Goal: Check status: Check status

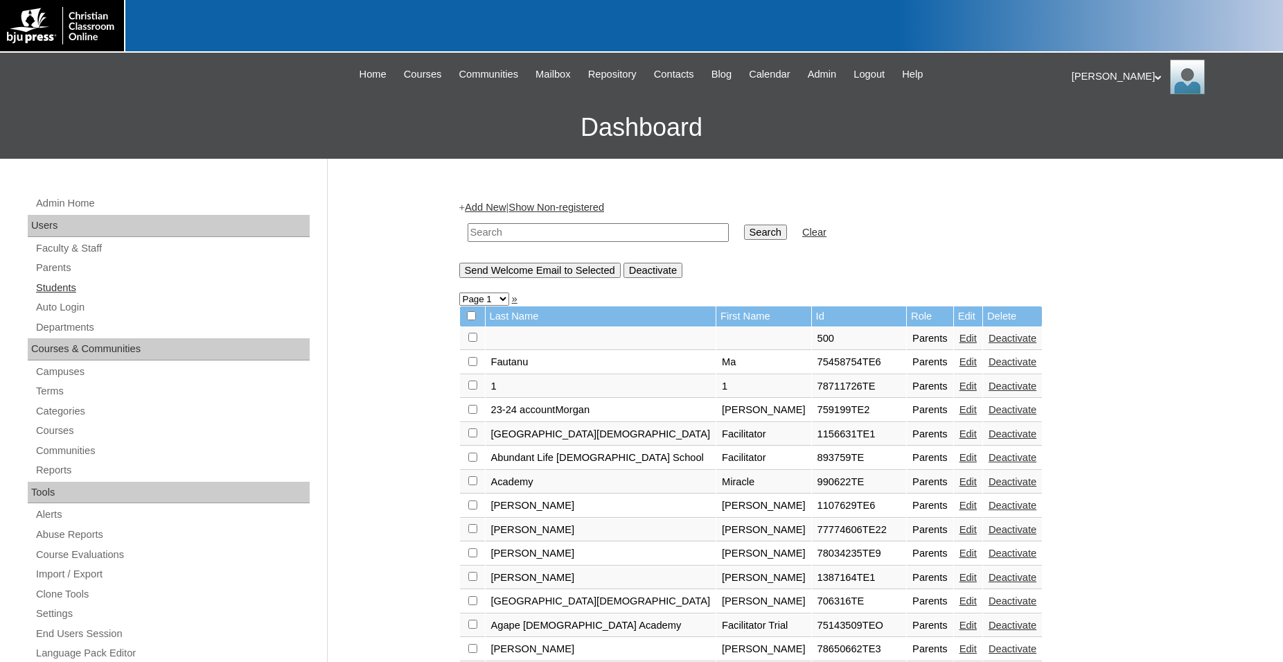
click at [73, 290] on link "Students" at bounding box center [172, 287] width 275 height 17
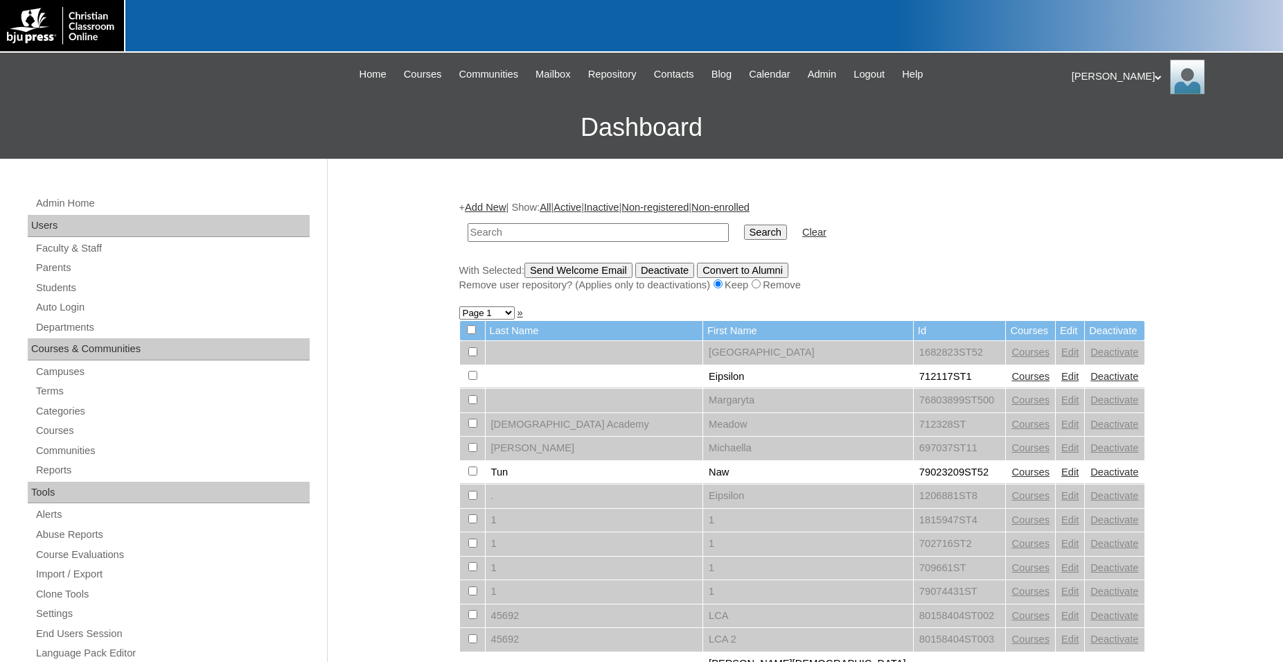
click at [543, 231] on input "text" at bounding box center [598, 232] width 261 height 19
type input "79338768"
click at [744, 225] on input "Search" at bounding box center [765, 232] width 43 height 15
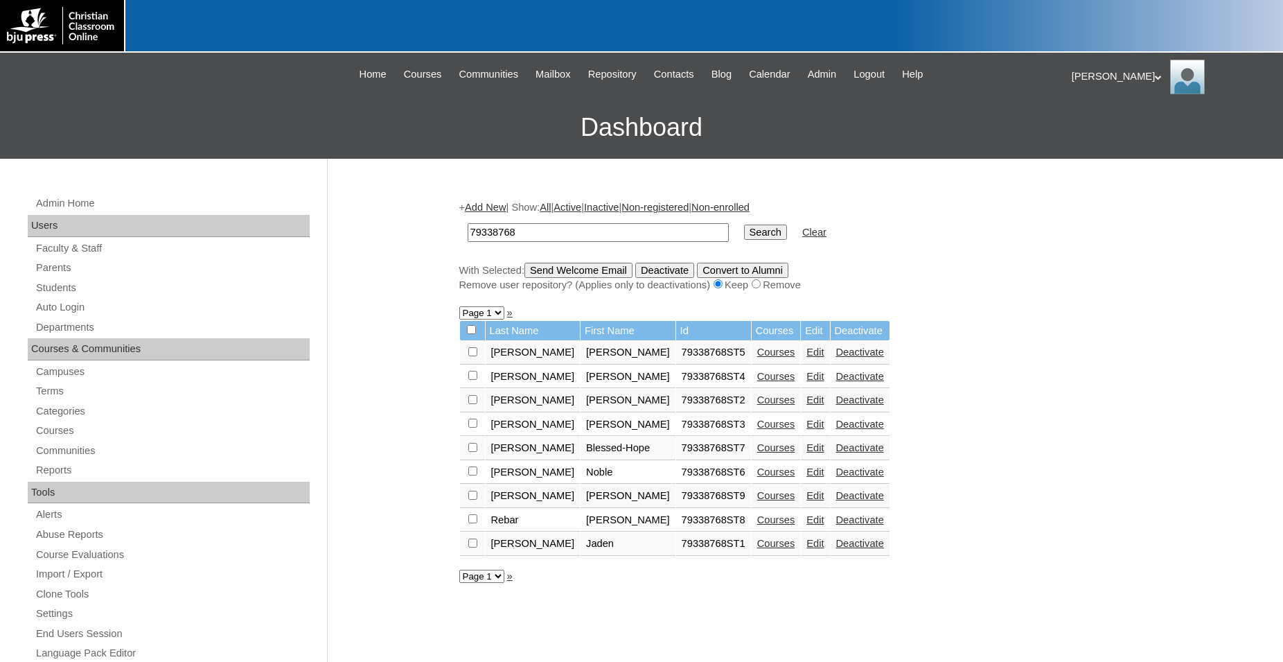
click at [757, 501] on link "Courses" at bounding box center [776, 495] width 38 height 11
click at [757, 358] on link "Courses" at bounding box center [776, 351] width 38 height 11
click at [757, 382] on link "Courses" at bounding box center [776, 376] width 38 height 11
click at [762, 405] on link "Courses" at bounding box center [776, 399] width 38 height 11
click at [757, 430] on link "Courses" at bounding box center [776, 424] width 38 height 11
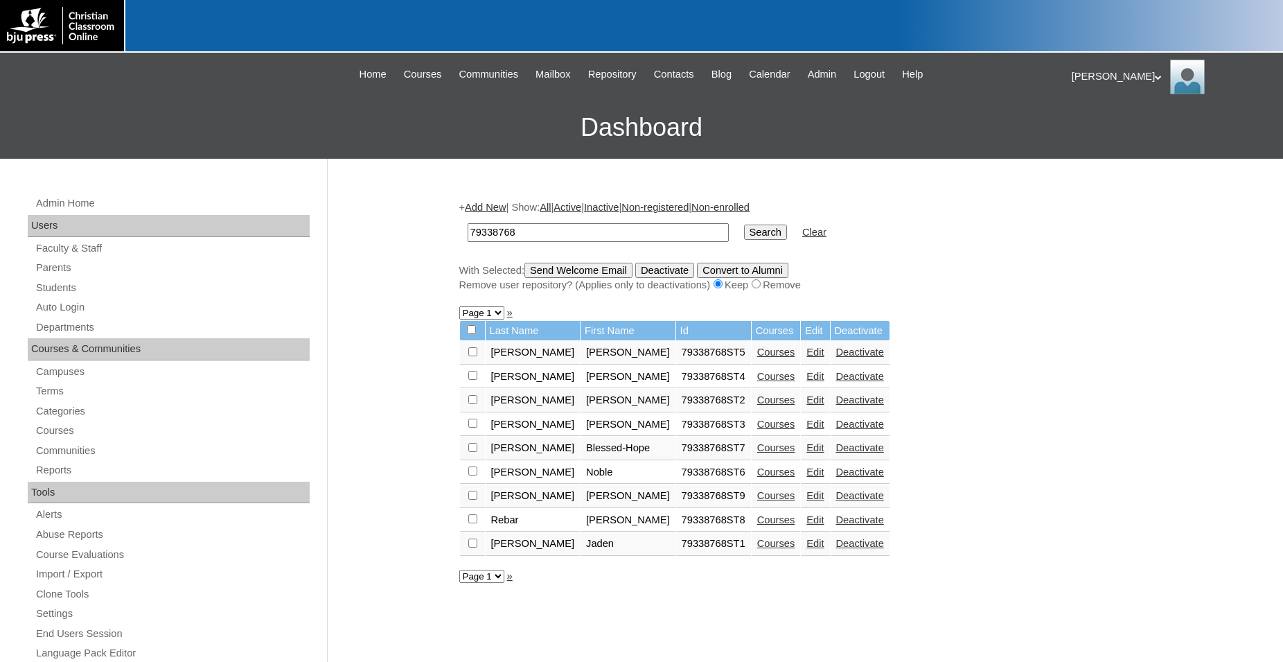
click at [766, 453] on link "Courses" at bounding box center [776, 447] width 38 height 11
click at [762, 477] on link "Courses" at bounding box center [776, 471] width 38 height 11
click at [766, 525] on link "Courses" at bounding box center [776, 519] width 38 height 11
